Goal: Task Accomplishment & Management: Manage account settings

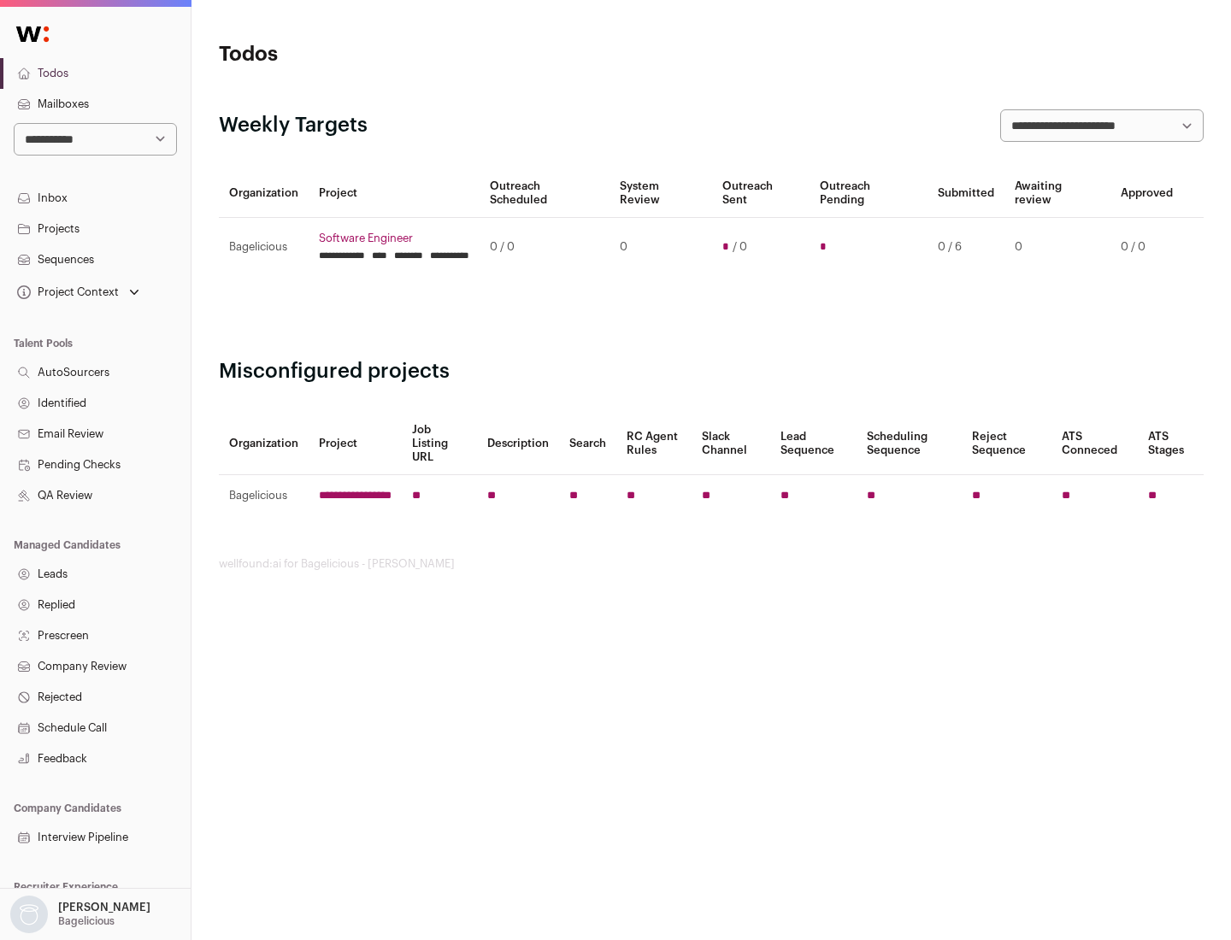
click at [95, 228] on link "Projects" at bounding box center [95, 229] width 191 height 31
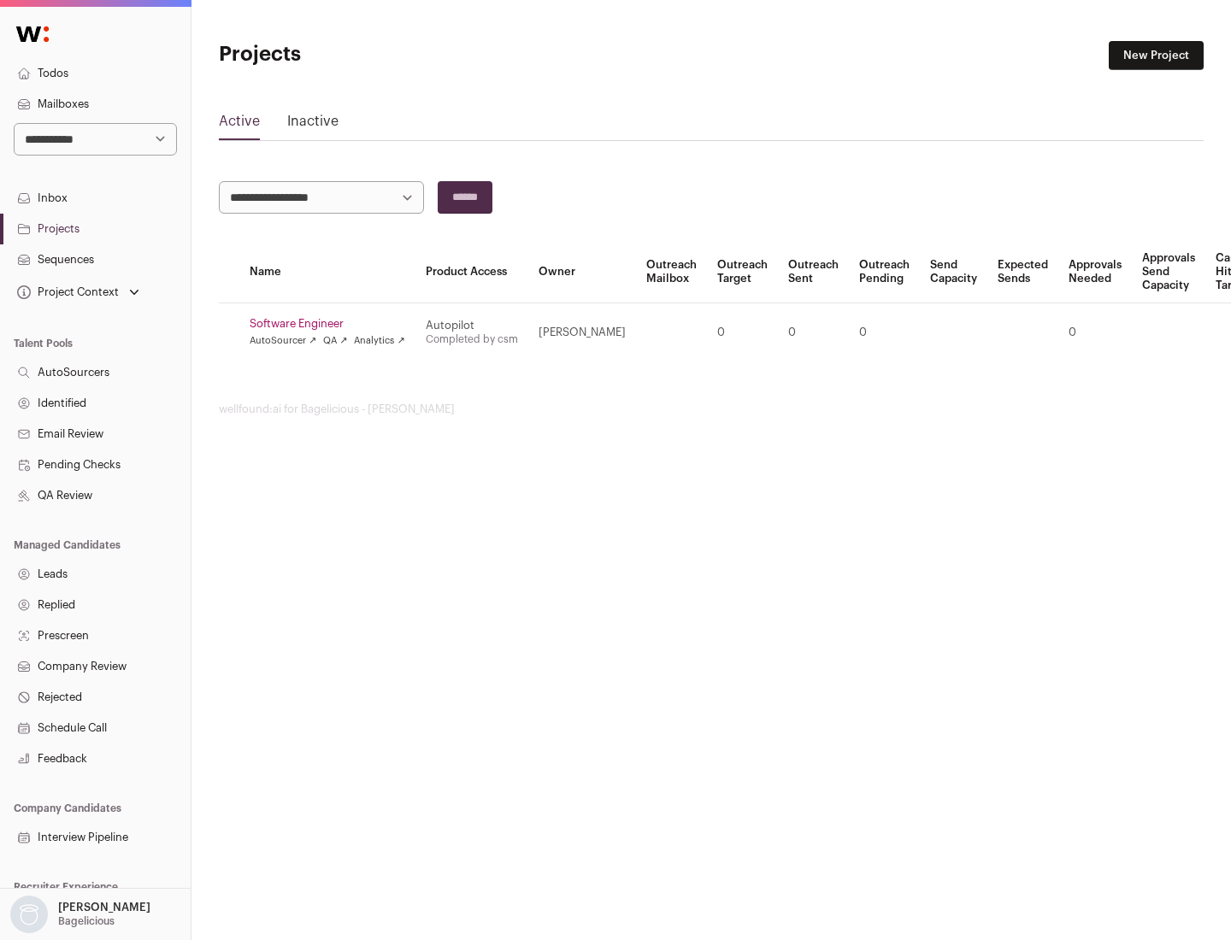
click at [333, 324] on link "Software Engineer" at bounding box center [328, 324] width 156 height 14
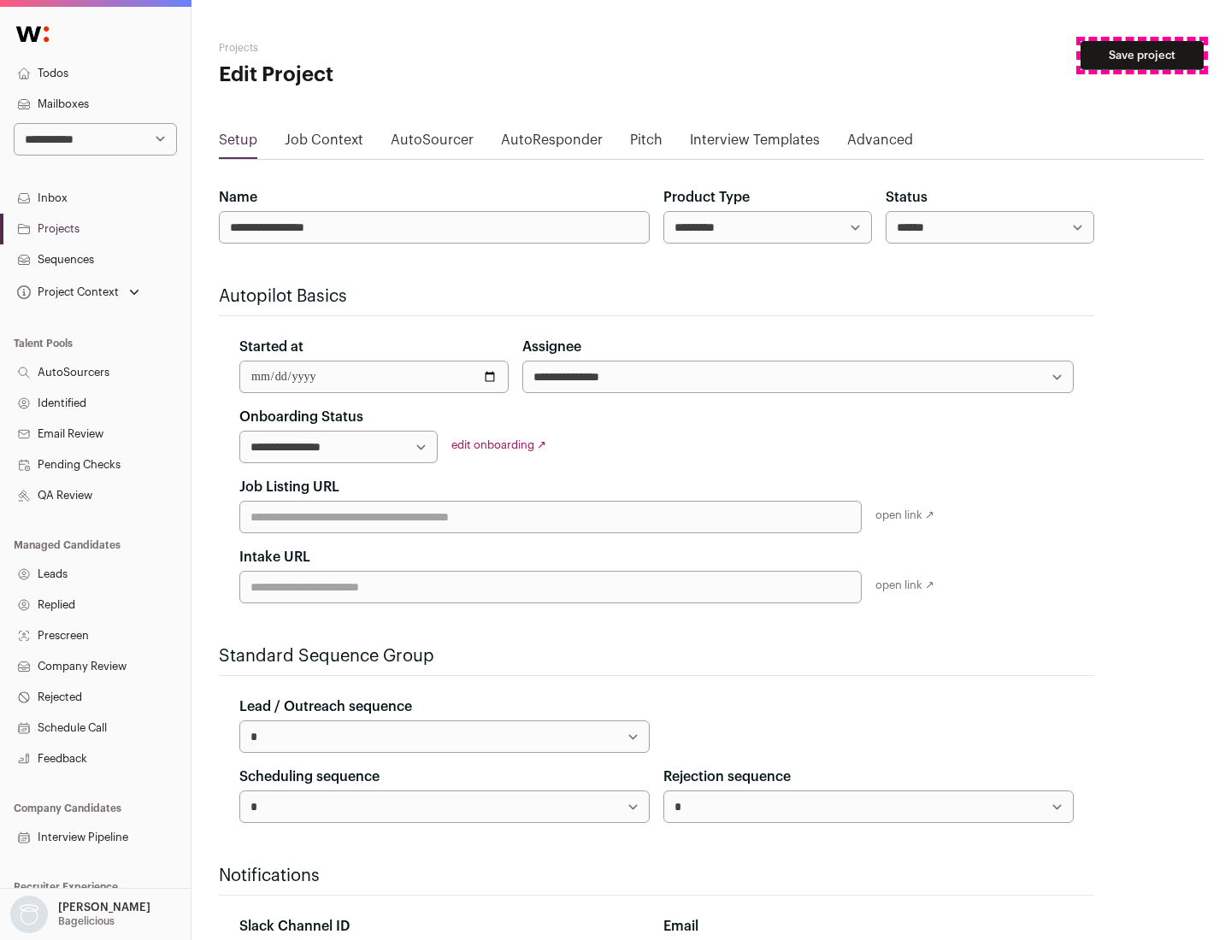
click at [1142, 56] on button "Save project" at bounding box center [1142, 55] width 123 height 29
